Goal: Transaction & Acquisition: Purchase product/service

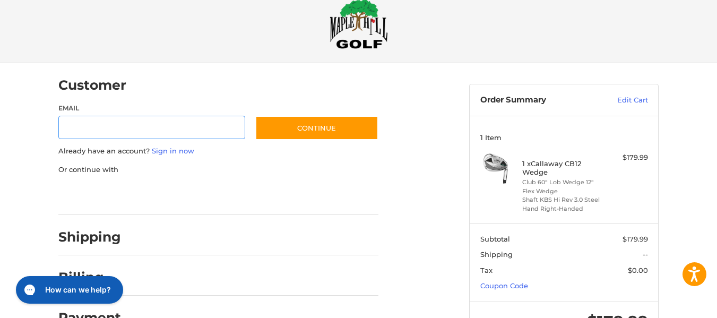
scroll to position [67, 0]
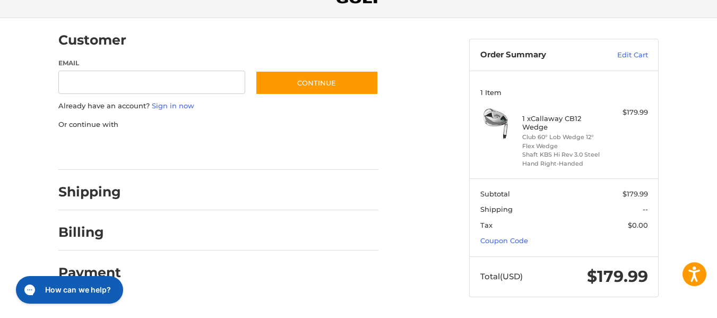
click at [0, 318] on div at bounding box center [0, 318] width 0 height 0
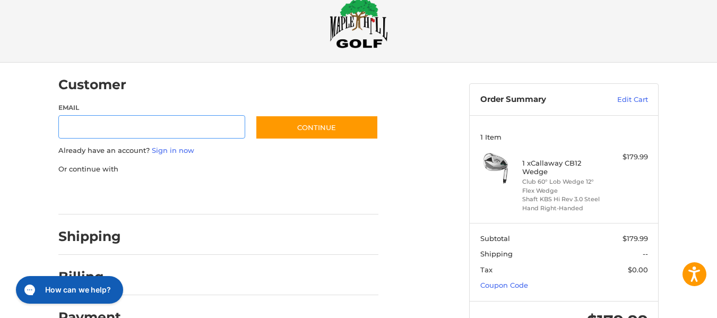
scroll to position [22, 0]
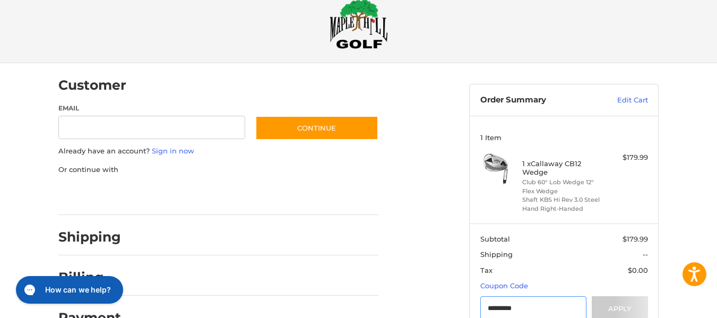
scroll to position [24, 0]
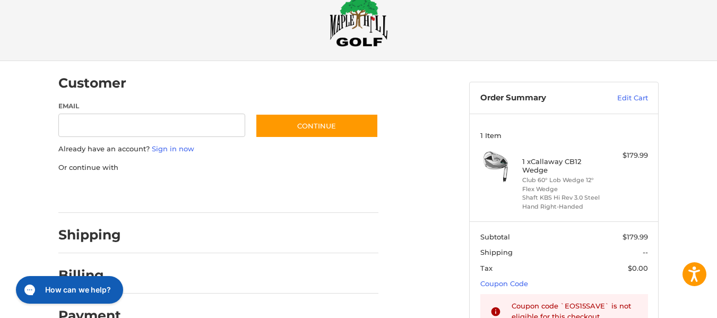
type input "*********"
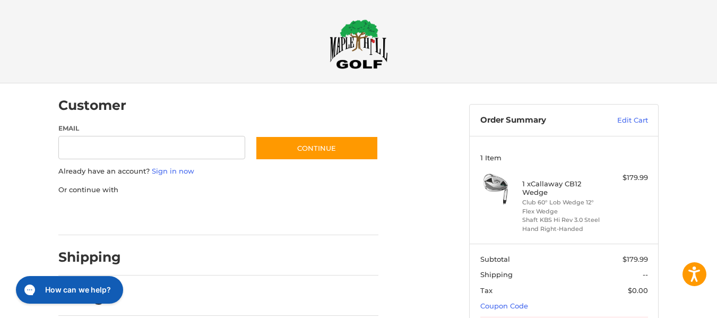
scroll to position [0, 0]
